Goal: Task Accomplishment & Management: Use online tool/utility

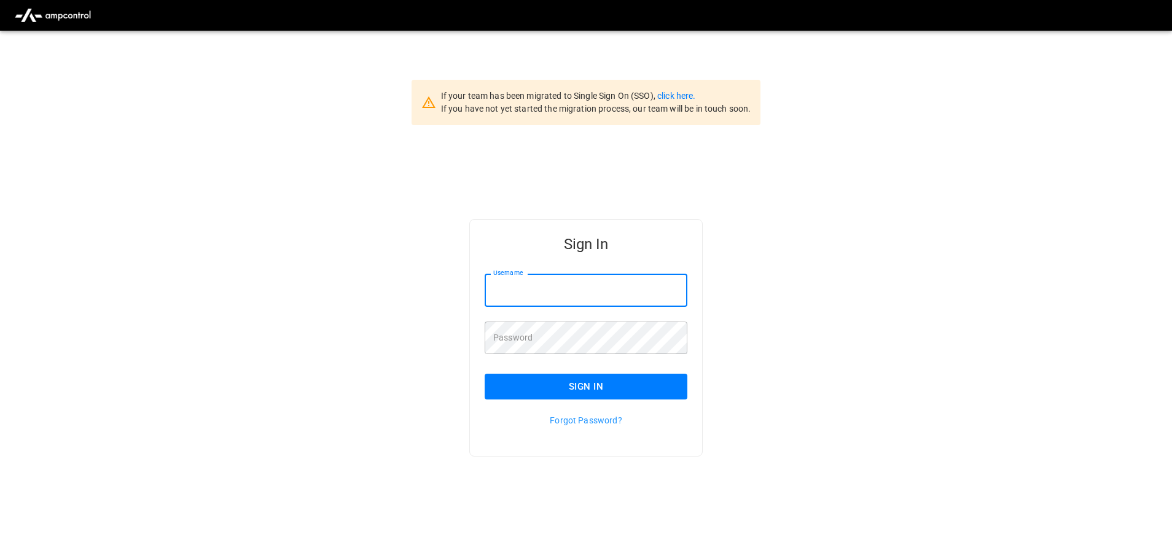
click at [570, 281] on input "Username" at bounding box center [585, 290] width 203 height 33
type input "**********"
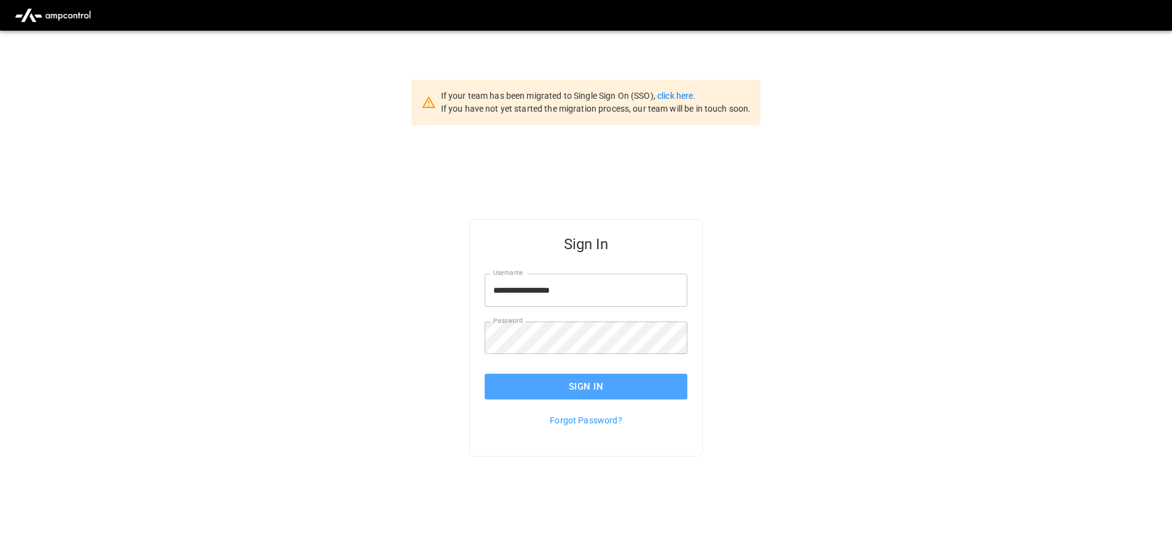
click at [612, 386] on button "Sign In" at bounding box center [585, 387] width 203 height 26
